Goal: Navigation & Orientation: Find specific page/section

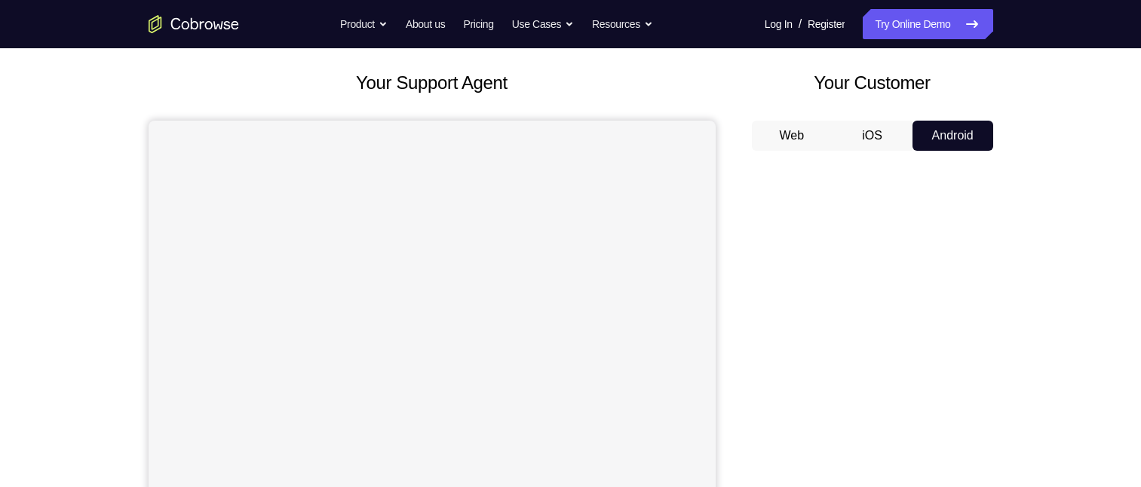
scroll to position [75, 0]
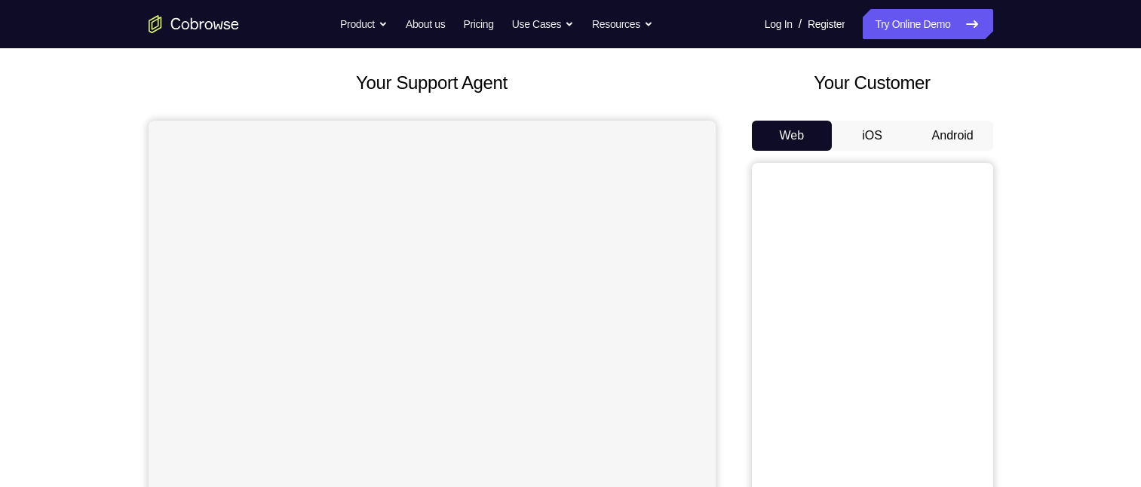
click at [950, 146] on button "Android" at bounding box center [952, 136] width 81 height 30
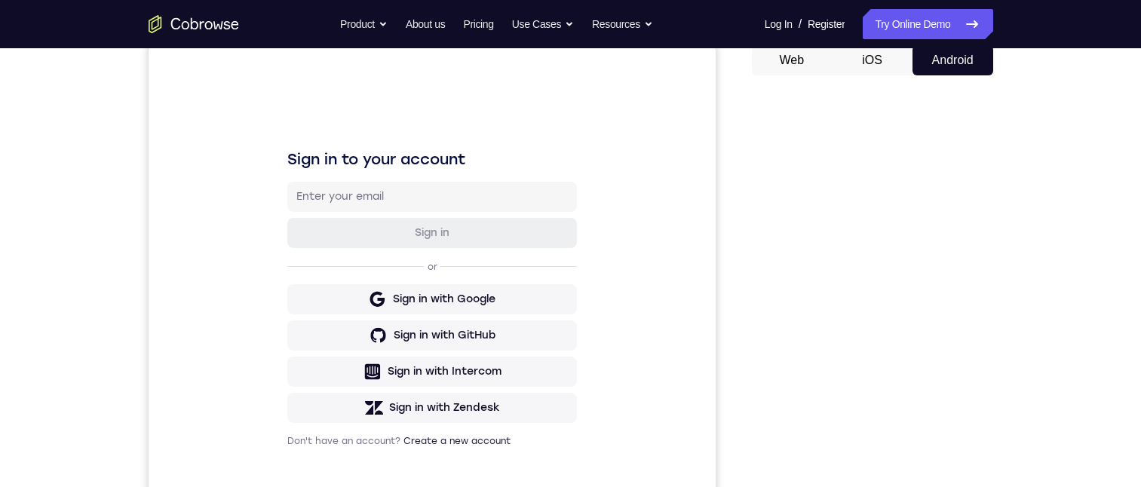
scroll to position [226, 0]
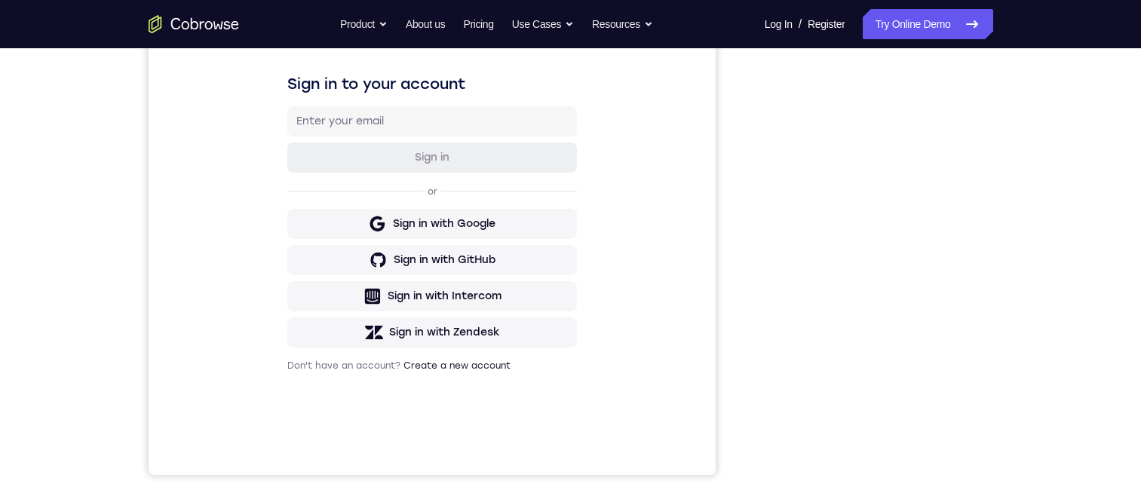
click at [1014, 140] on div "Your Support Agent Your Customer Web iOS Android Next Steps We’d be happy to gi…" at bounding box center [570, 319] width 965 height 994
drag, startPoint x: 1046, startPoint y: 130, endPoint x: 985, endPoint y: 130, distance: 60.3
click at [1038, 126] on div "Your Support Agent Your Customer Web iOS Android Next Steps We’d be happy to gi…" at bounding box center [570, 319] width 965 height 994
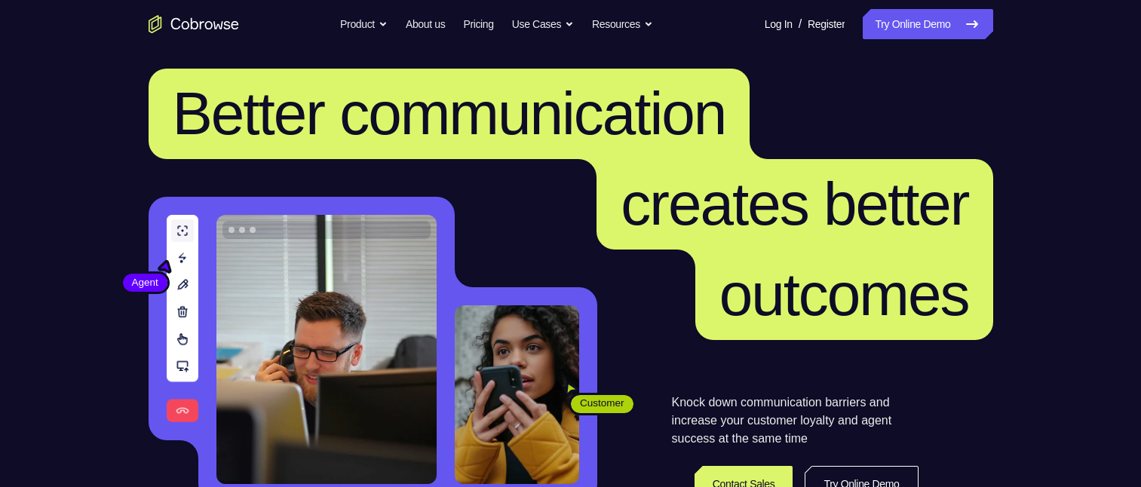
scroll to position [377, 0]
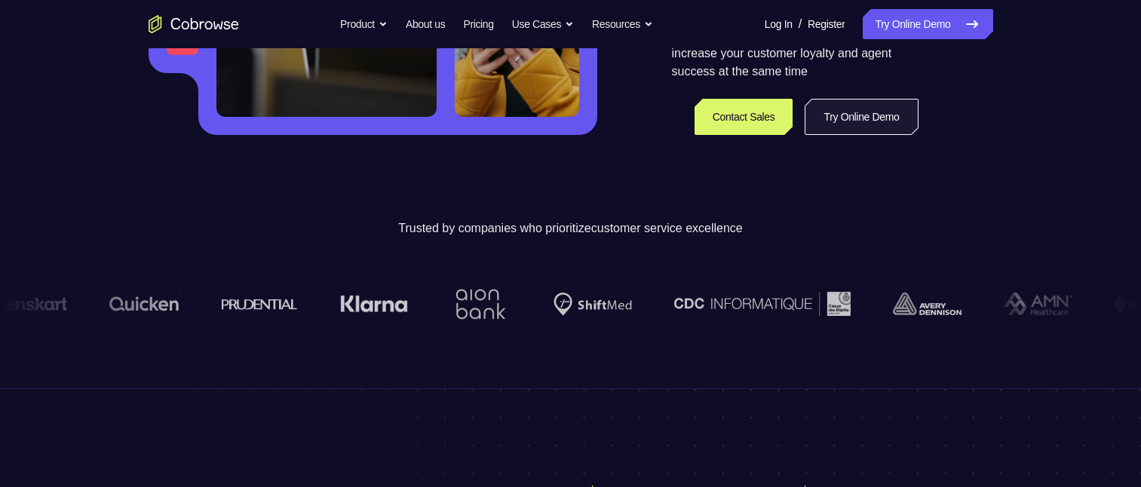
click at [826, 118] on link "Try Online Demo" at bounding box center [860, 117] width 113 height 36
click at [811, 118] on link "Try Online Demo" at bounding box center [860, 117] width 113 height 36
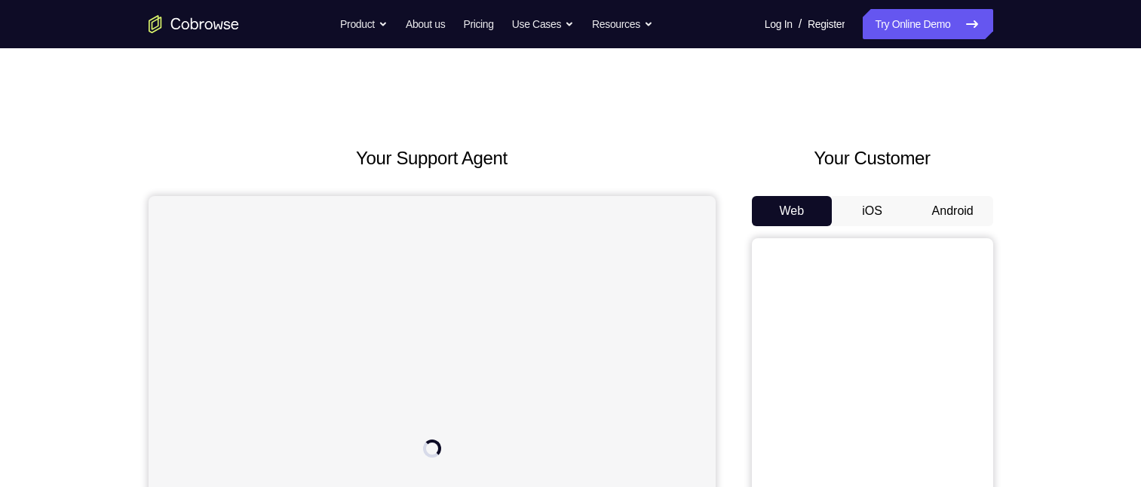
click at [944, 210] on button "Android" at bounding box center [952, 211] width 81 height 30
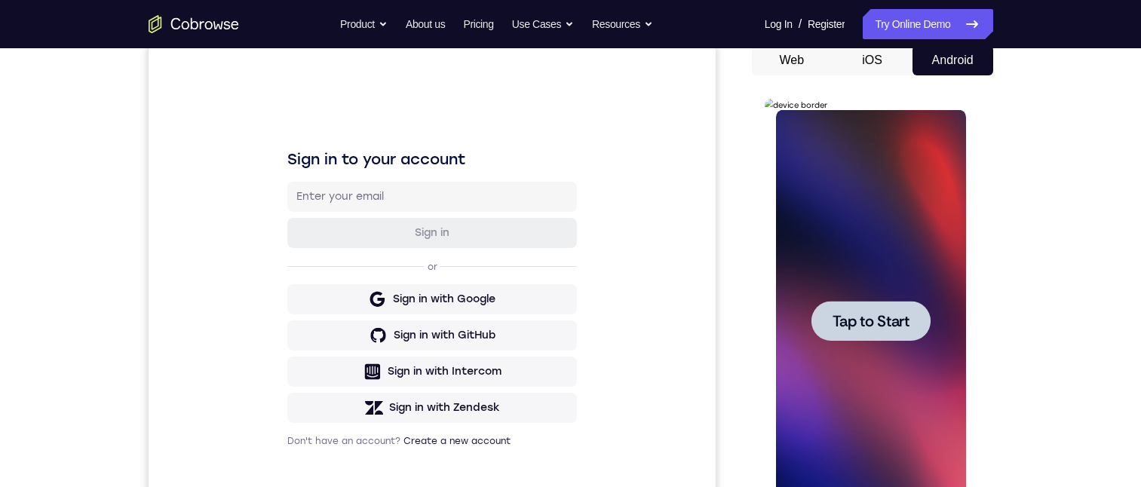
click at [881, 331] on div at bounding box center [870, 321] width 119 height 40
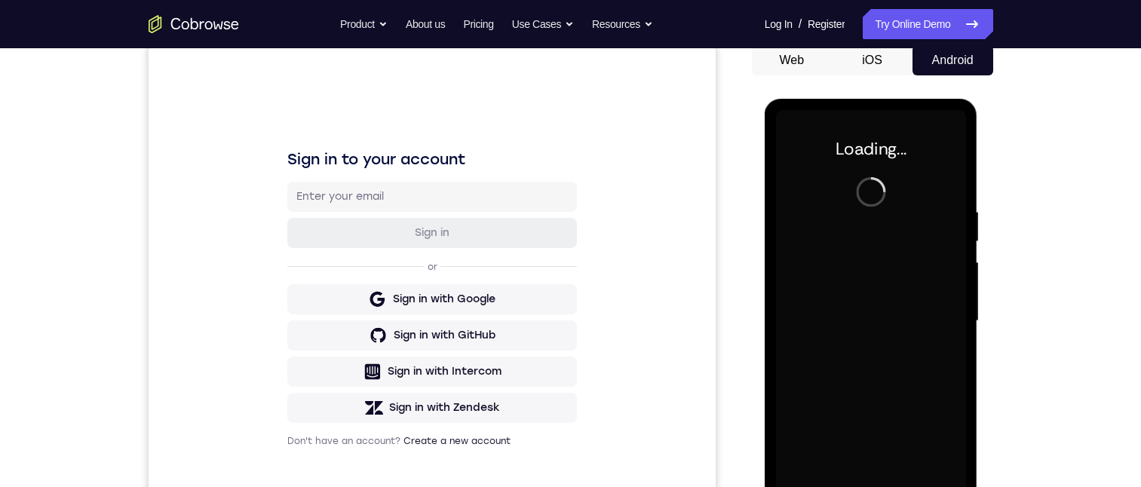
scroll to position [226, 0]
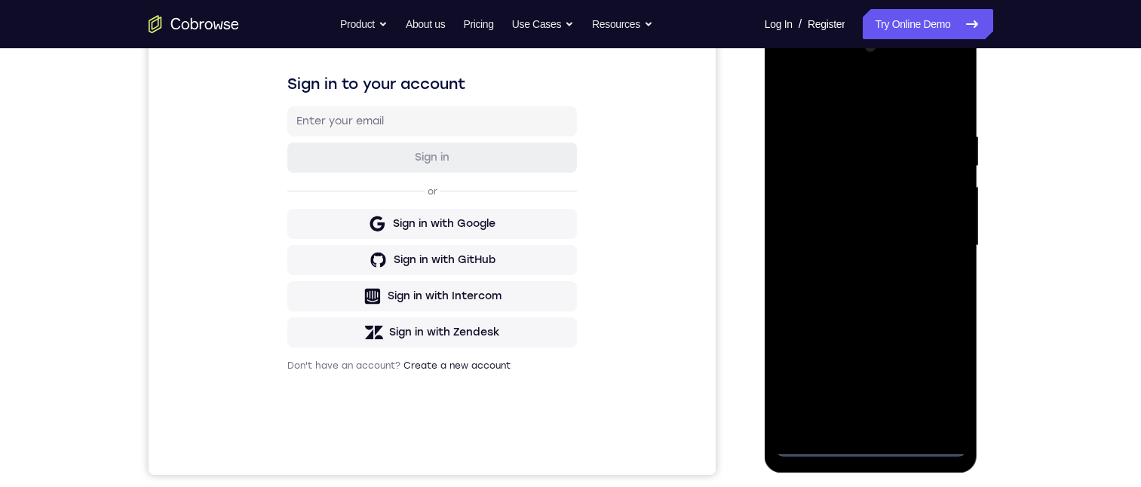
click at [866, 440] on div at bounding box center [871, 246] width 190 height 422
click at [929, 373] on div at bounding box center [871, 246] width 190 height 422
click at [790, 69] on div at bounding box center [871, 246] width 190 height 422
click at [935, 239] on div at bounding box center [871, 246] width 190 height 422
click at [847, 255] on div at bounding box center [871, 246] width 190 height 422
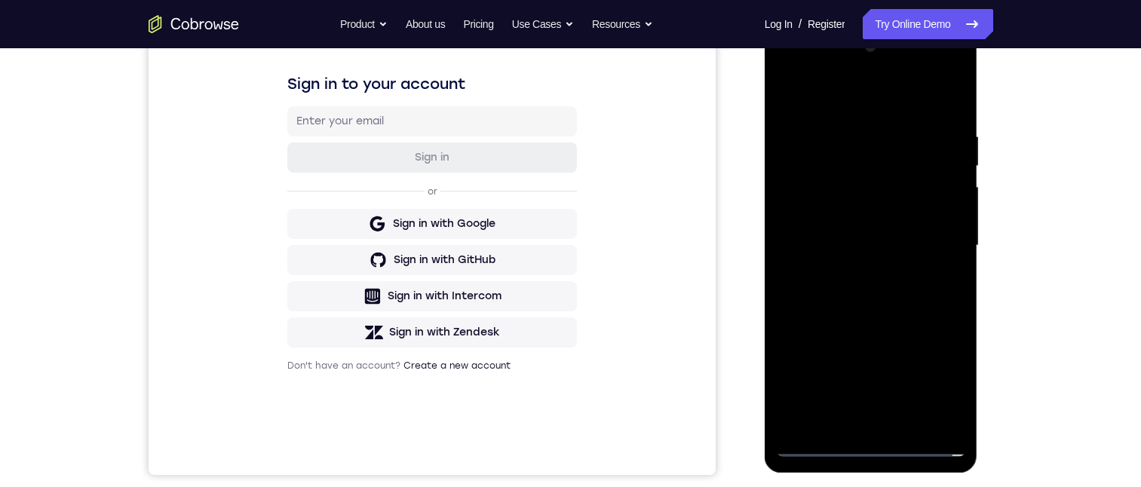
click at [856, 273] on div at bounding box center [871, 246] width 190 height 422
click at [825, 232] on div at bounding box center [871, 246] width 190 height 422
click at [798, 207] on div at bounding box center [871, 246] width 190 height 422
click at [811, 215] on div at bounding box center [871, 246] width 190 height 422
click at [900, 253] on div at bounding box center [871, 246] width 190 height 422
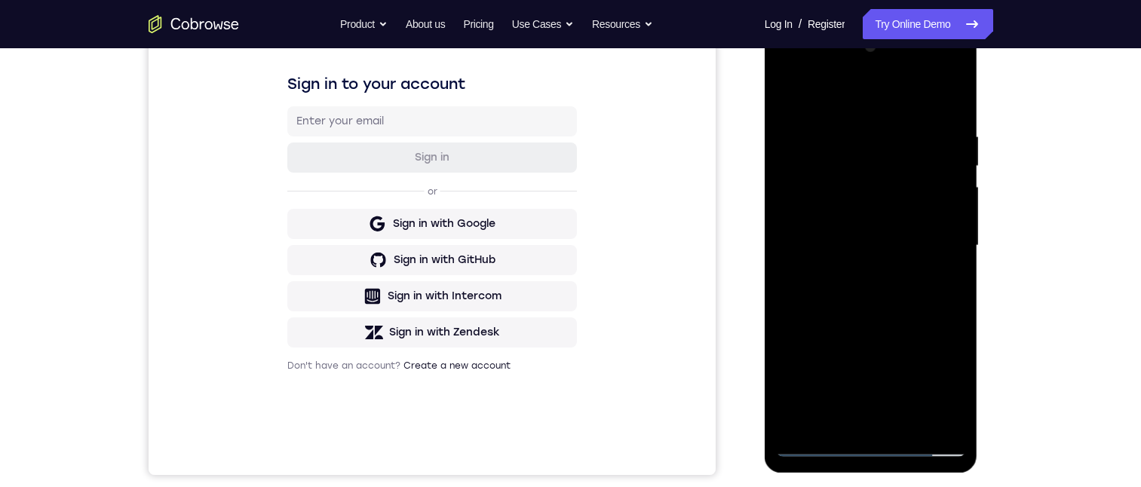
click at [937, 96] on div at bounding box center [871, 246] width 190 height 422
drag, startPoint x: 854, startPoint y: 332, endPoint x: 1748, endPoint y: 122, distance: 917.7
click at [854, 332] on div at bounding box center [871, 246] width 190 height 422
click at [872, 241] on div at bounding box center [871, 246] width 190 height 422
click at [783, 93] on div at bounding box center [871, 246] width 190 height 422
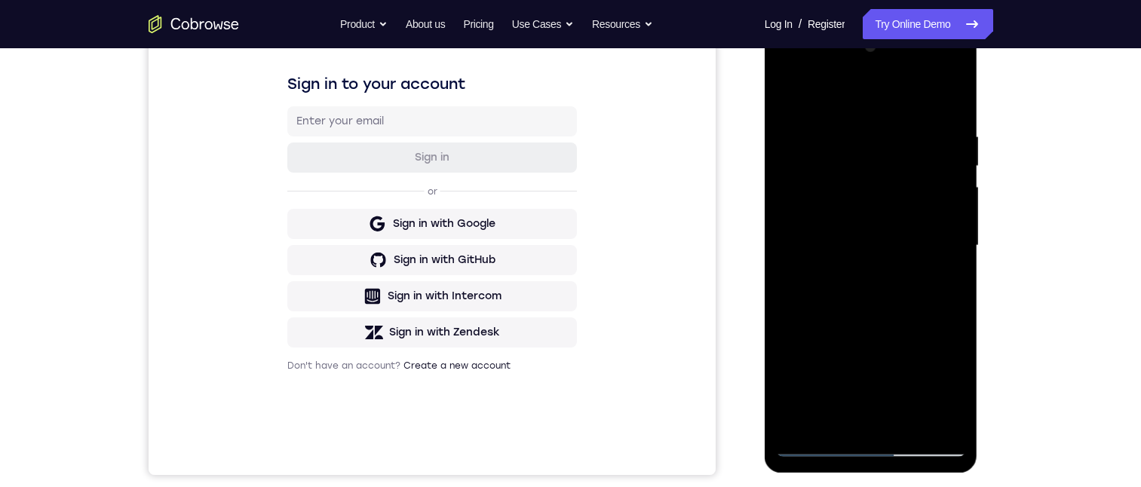
click at [818, 245] on div at bounding box center [871, 246] width 190 height 422
click at [814, 250] on div at bounding box center [871, 246] width 190 height 422
drag, startPoint x: 1528, startPoint y: 397, endPoint x: 853, endPoint y: 416, distance: 675.8
click at [852, 417] on div at bounding box center [871, 246] width 190 height 422
click at [844, 418] on div at bounding box center [871, 246] width 190 height 422
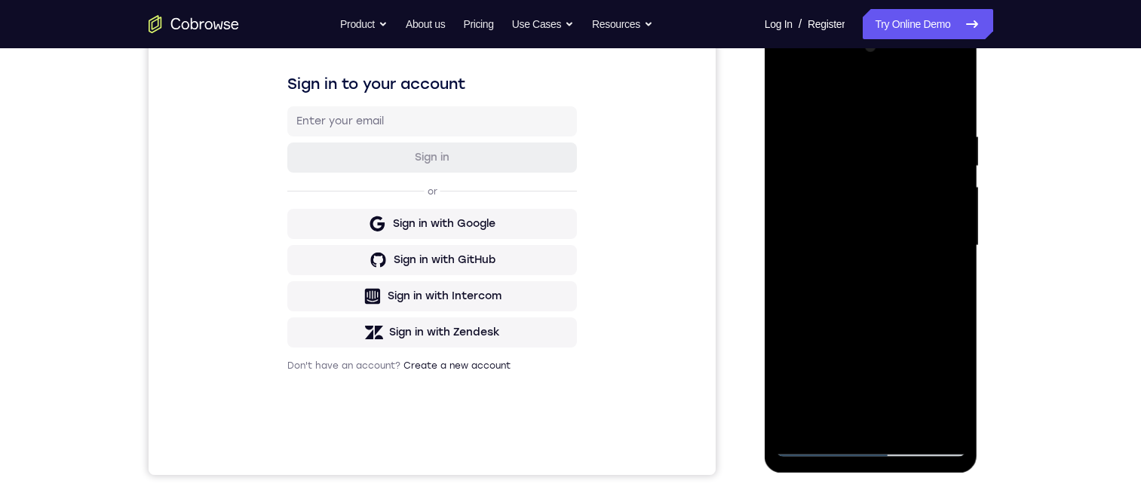
click at [849, 334] on div at bounding box center [871, 246] width 190 height 422
click at [892, 338] on div at bounding box center [871, 246] width 190 height 422
click at [941, 415] on div at bounding box center [871, 246] width 190 height 422
click at [942, 418] on div at bounding box center [871, 246] width 190 height 422
click at [841, 362] on div at bounding box center [871, 246] width 190 height 422
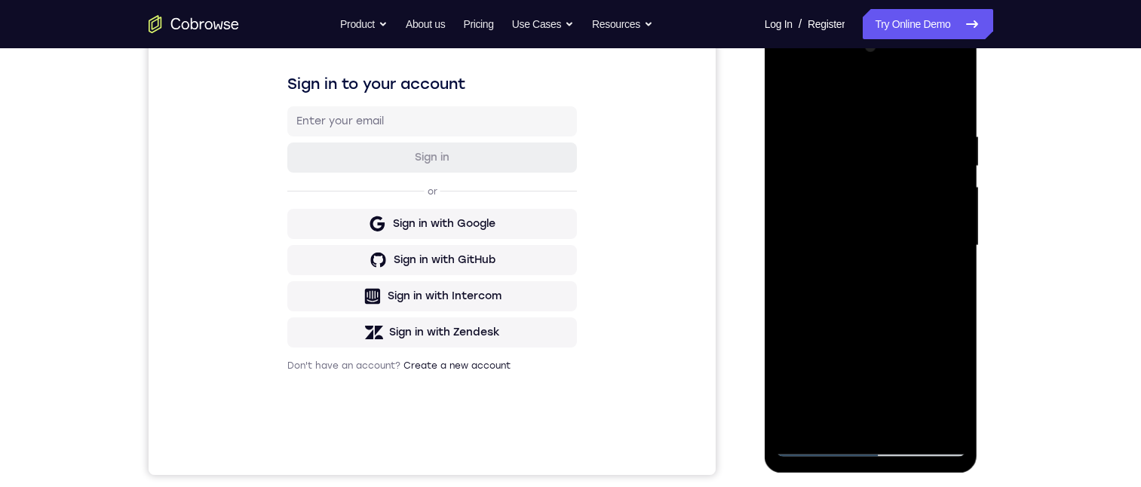
click at [847, 335] on div at bounding box center [871, 246] width 190 height 422
click at [905, 340] on div at bounding box center [871, 246] width 190 height 422
click at [893, 391] on div at bounding box center [871, 246] width 190 height 422
click at [942, 418] on div at bounding box center [871, 246] width 190 height 422
